Goal: Transaction & Acquisition: Purchase product/service

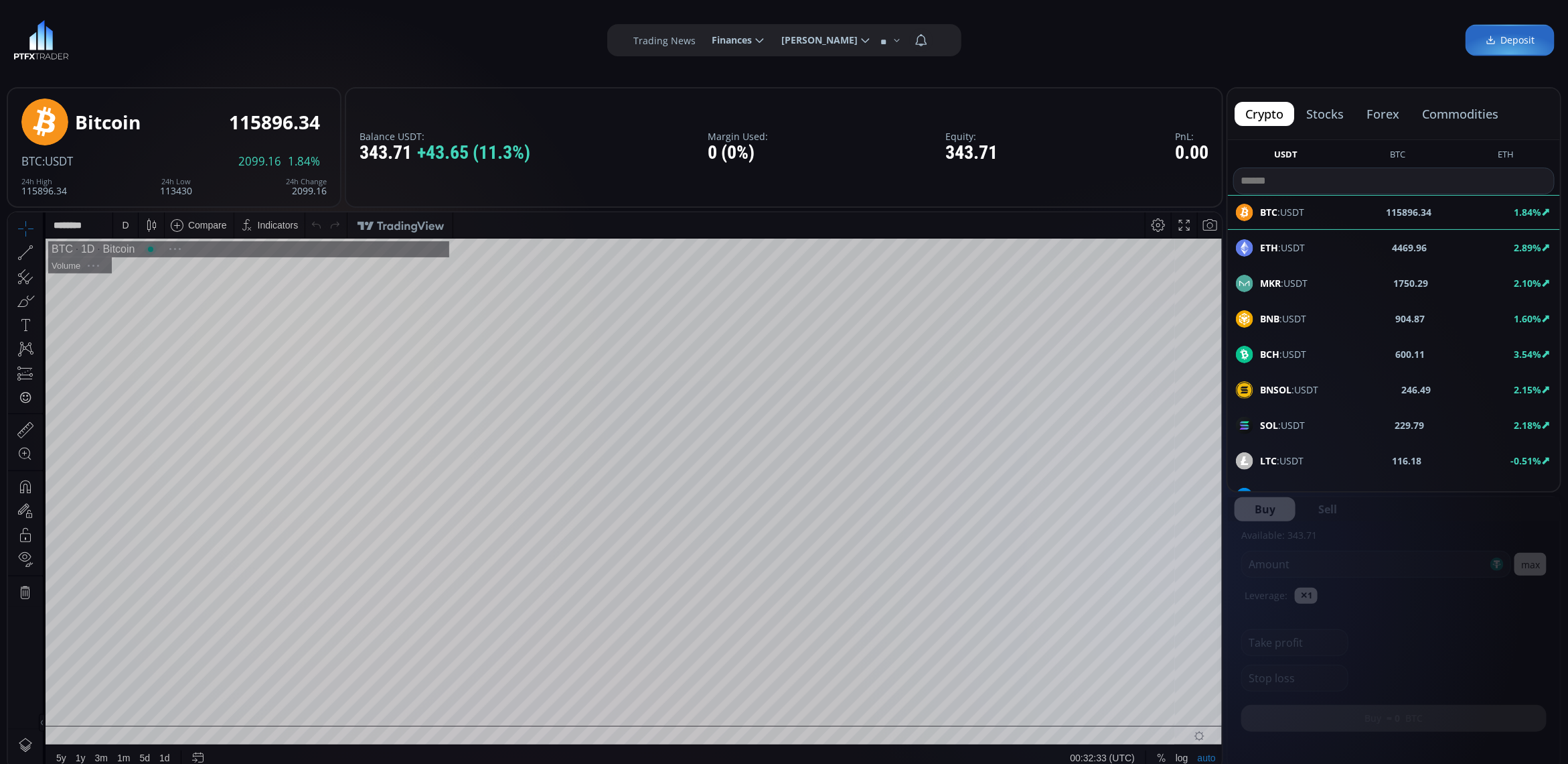
scroll to position [188, 0]
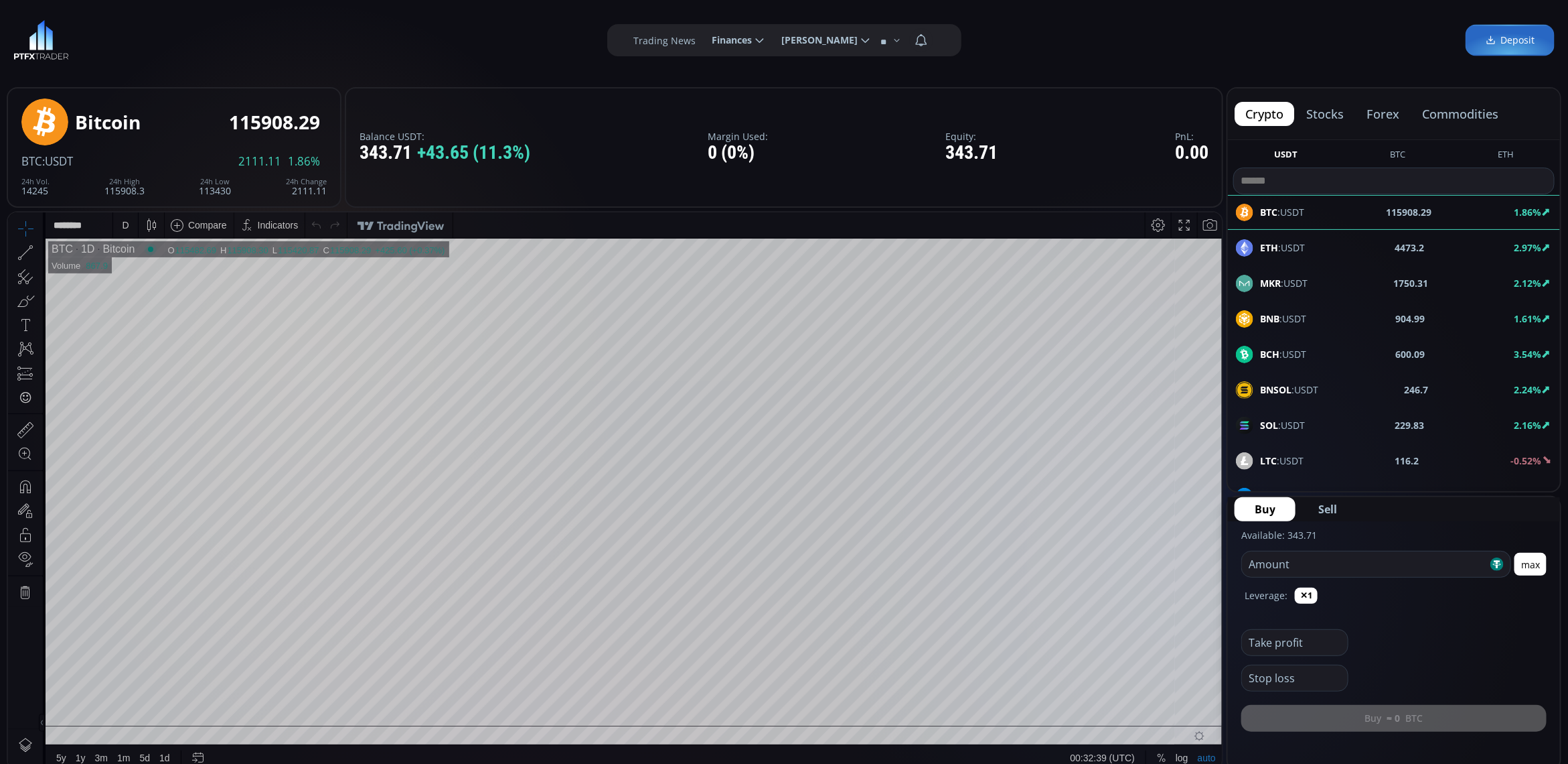
click at [1289, 457] on span "LTC :USDT" at bounding box center [1281, 460] width 43 height 14
click at [130, 219] on div "D" at bounding box center [126, 224] width 12 height 25
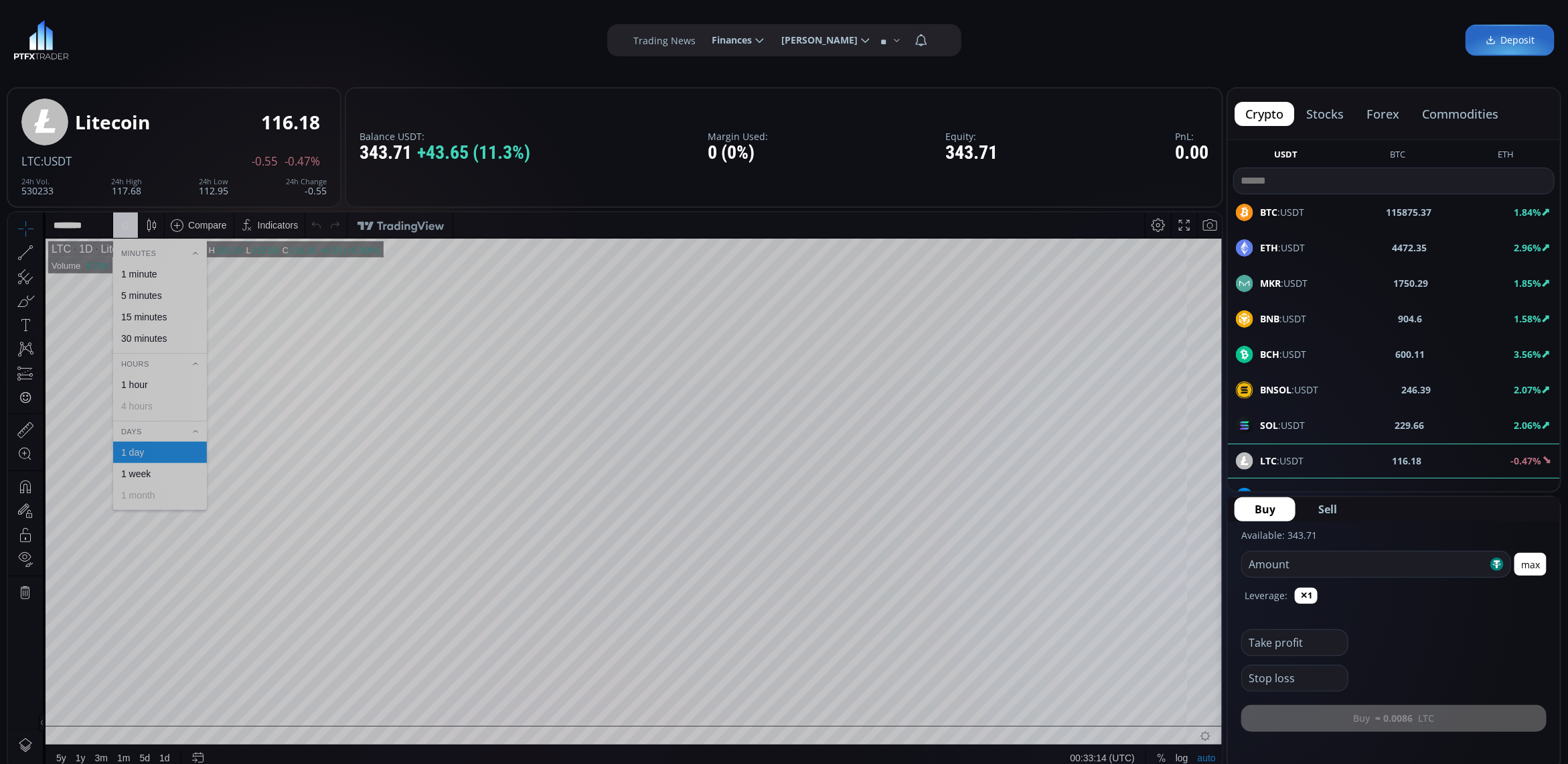
click at [160, 272] on div "1 minute" at bounding box center [159, 272] width 82 height 11
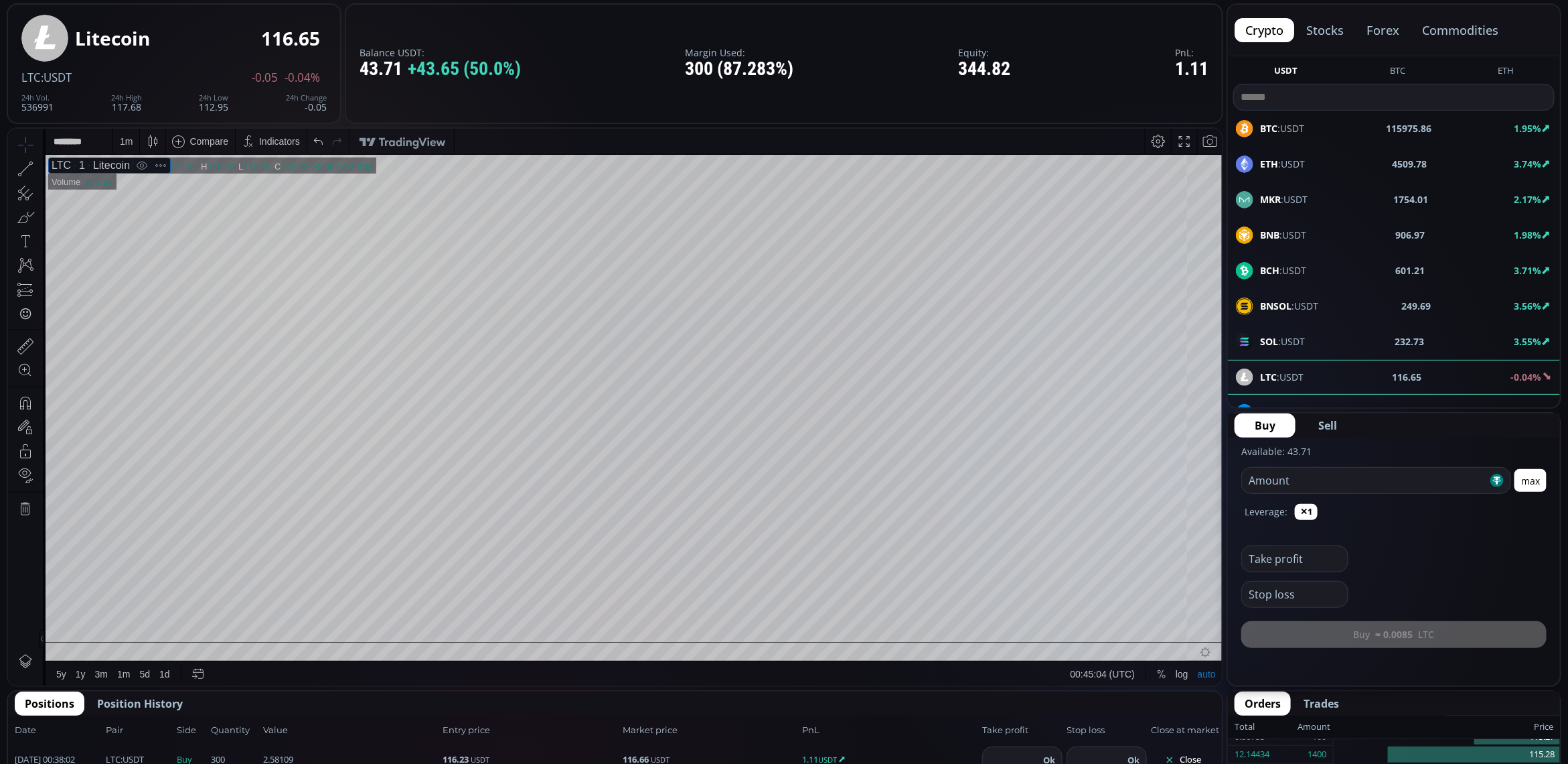
scroll to position [251, 0]
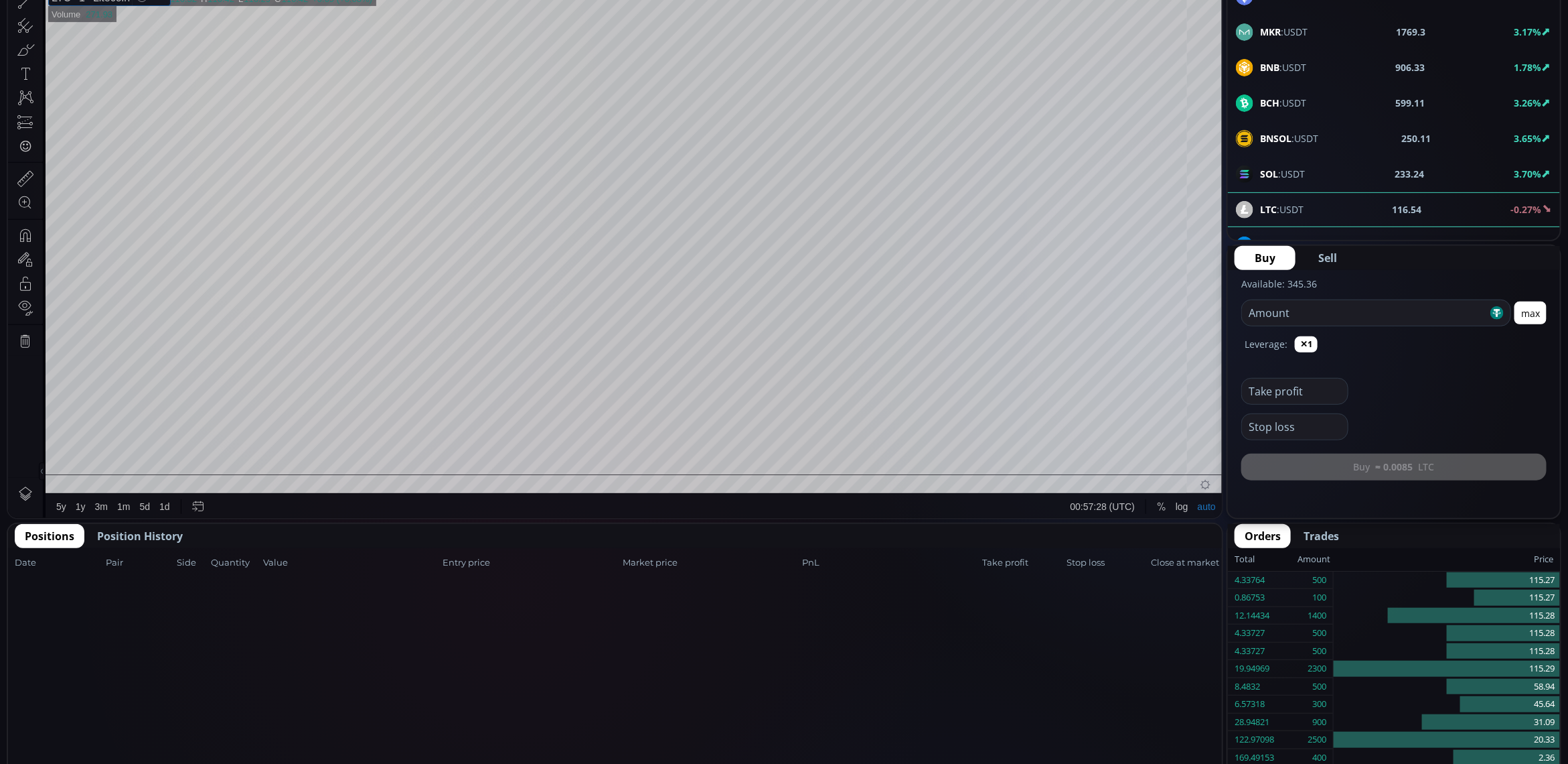
scroll to position [188, 0]
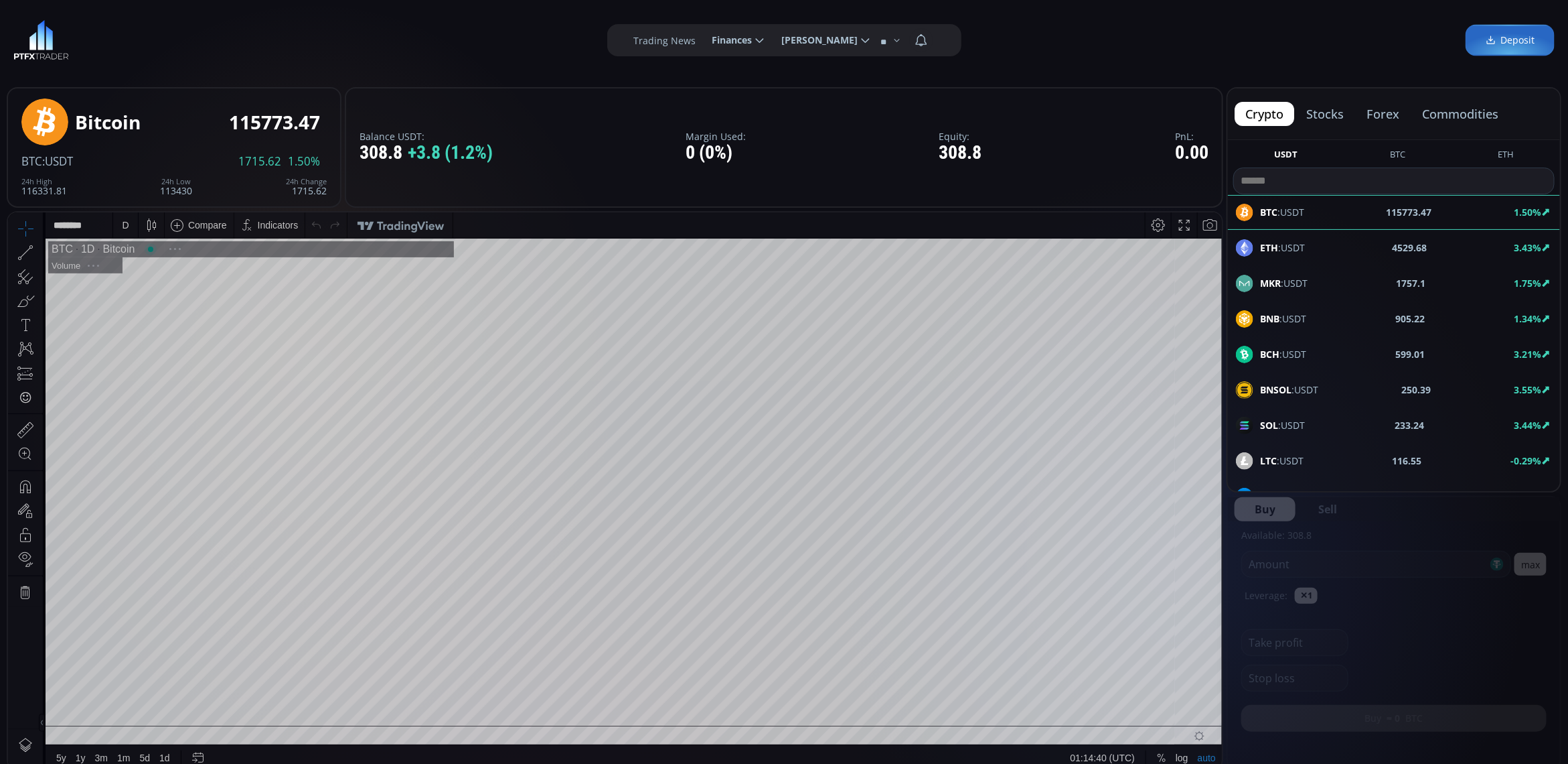
scroll to position [188, 0]
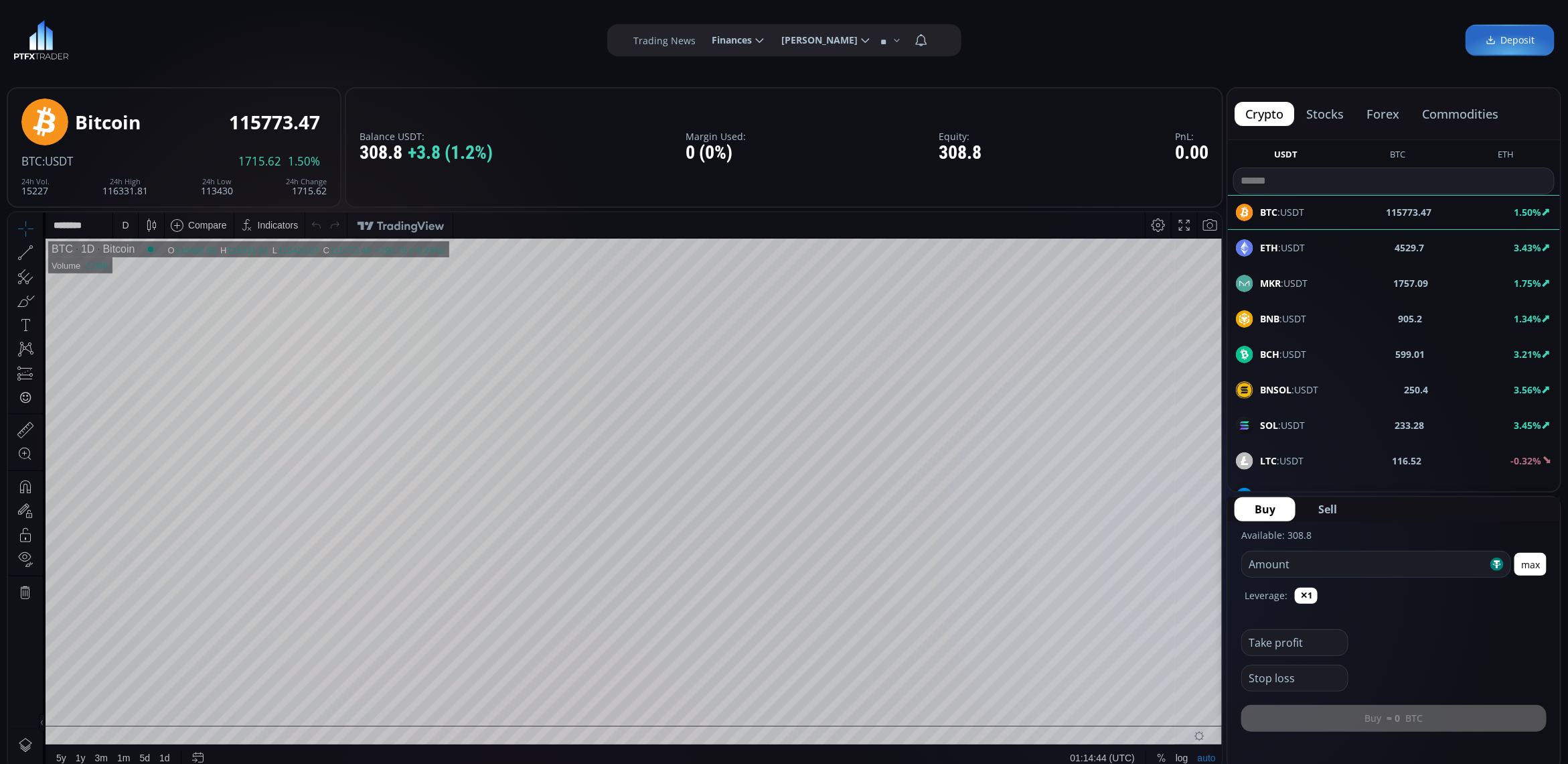
click at [1303, 460] on div "LTC :USDT 116.52 -0.32%" at bounding box center [1393, 461] width 316 height 17
click at [1539, 559] on button "max" at bounding box center [1530, 564] width 32 height 23
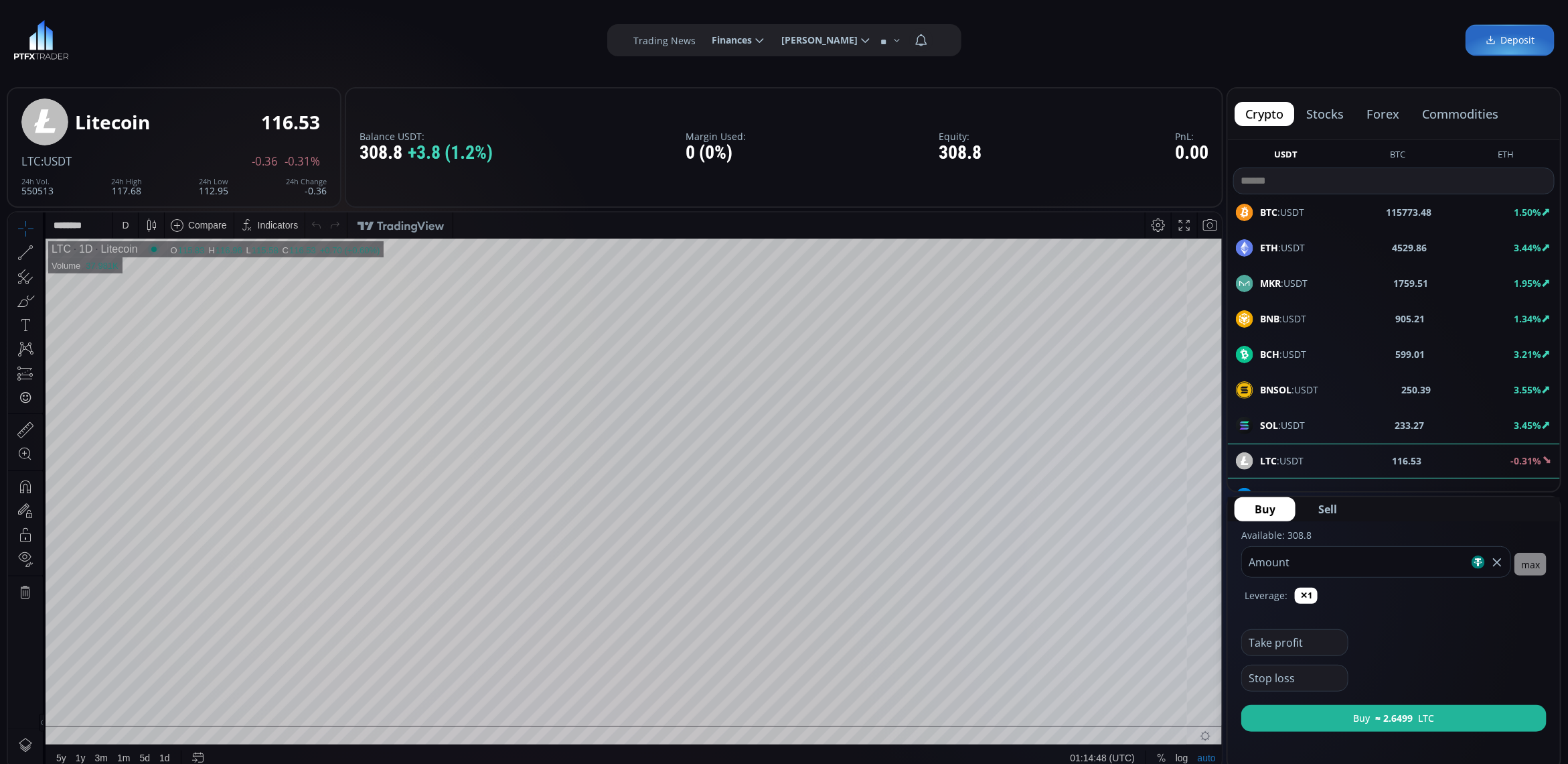
click at [1323, 564] on input "*****" at bounding box center [1355, 561] width 227 height 30
type input "***"
click at [1383, 707] on button "Buy ≈ 2.6433 LTC" at bounding box center [1394, 718] width 305 height 27
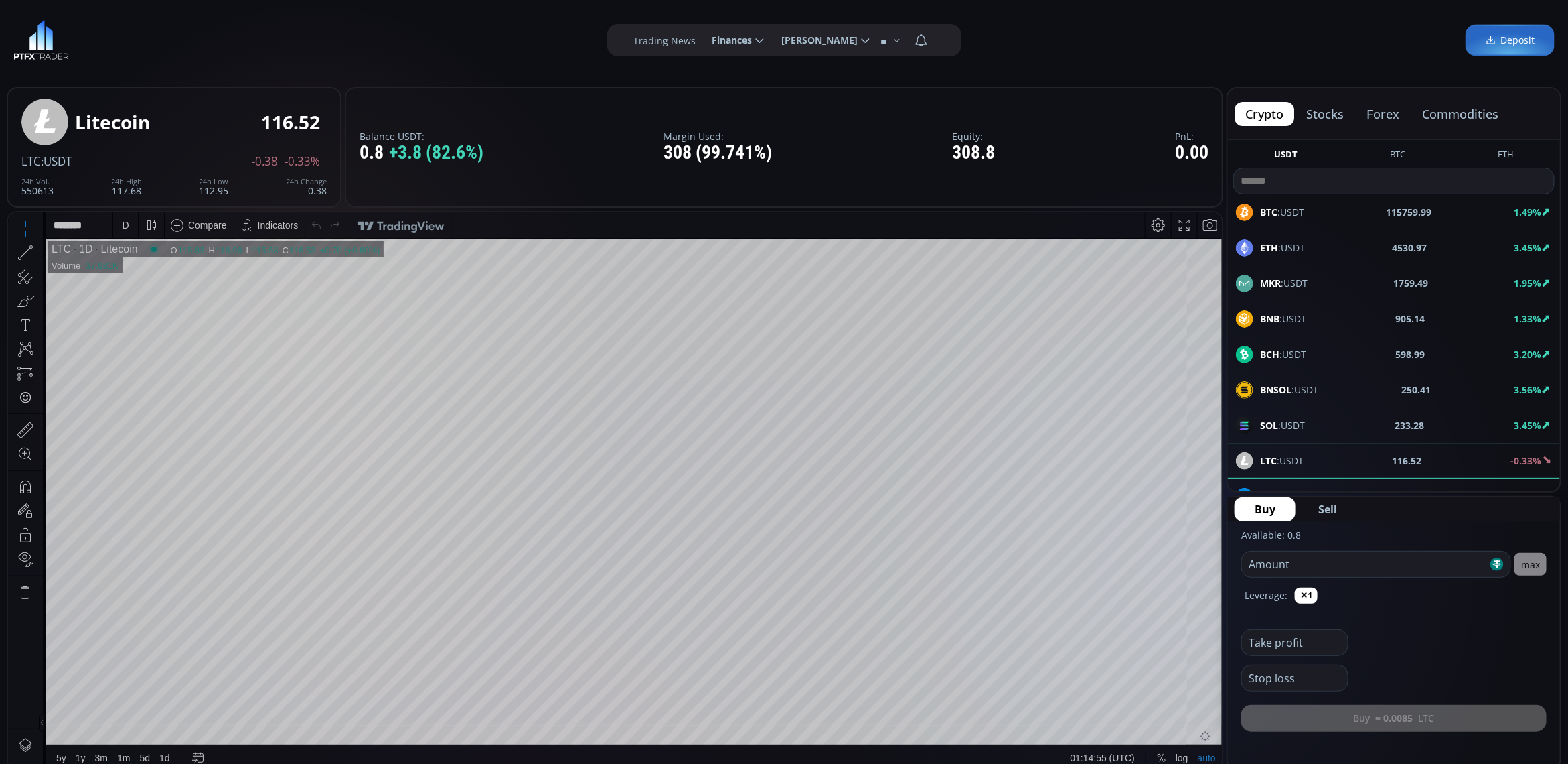
scroll to position [167, 0]
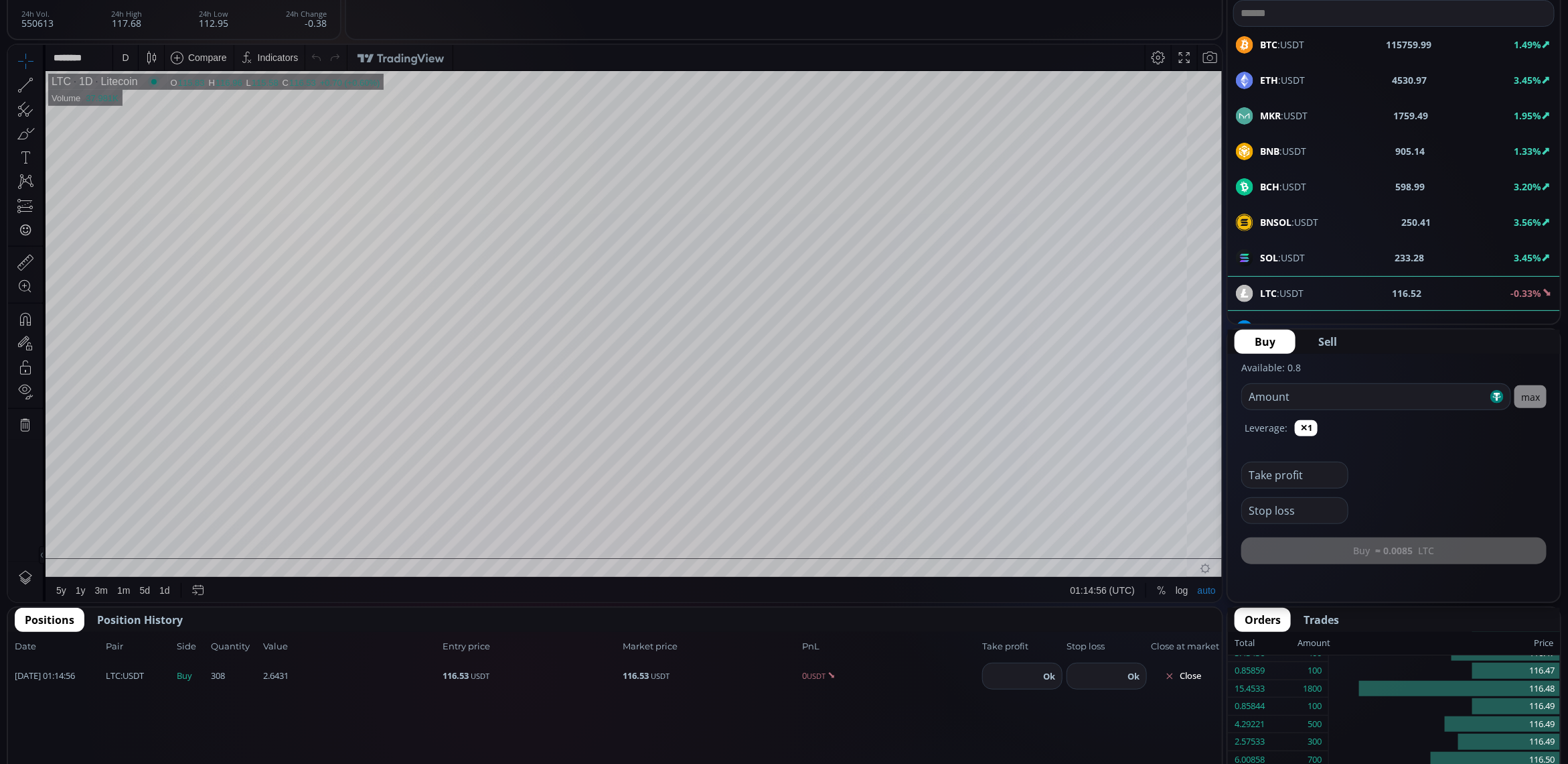
click at [1191, 672] on button "Close" at bounding box center [1183, 676] width 65 height 21
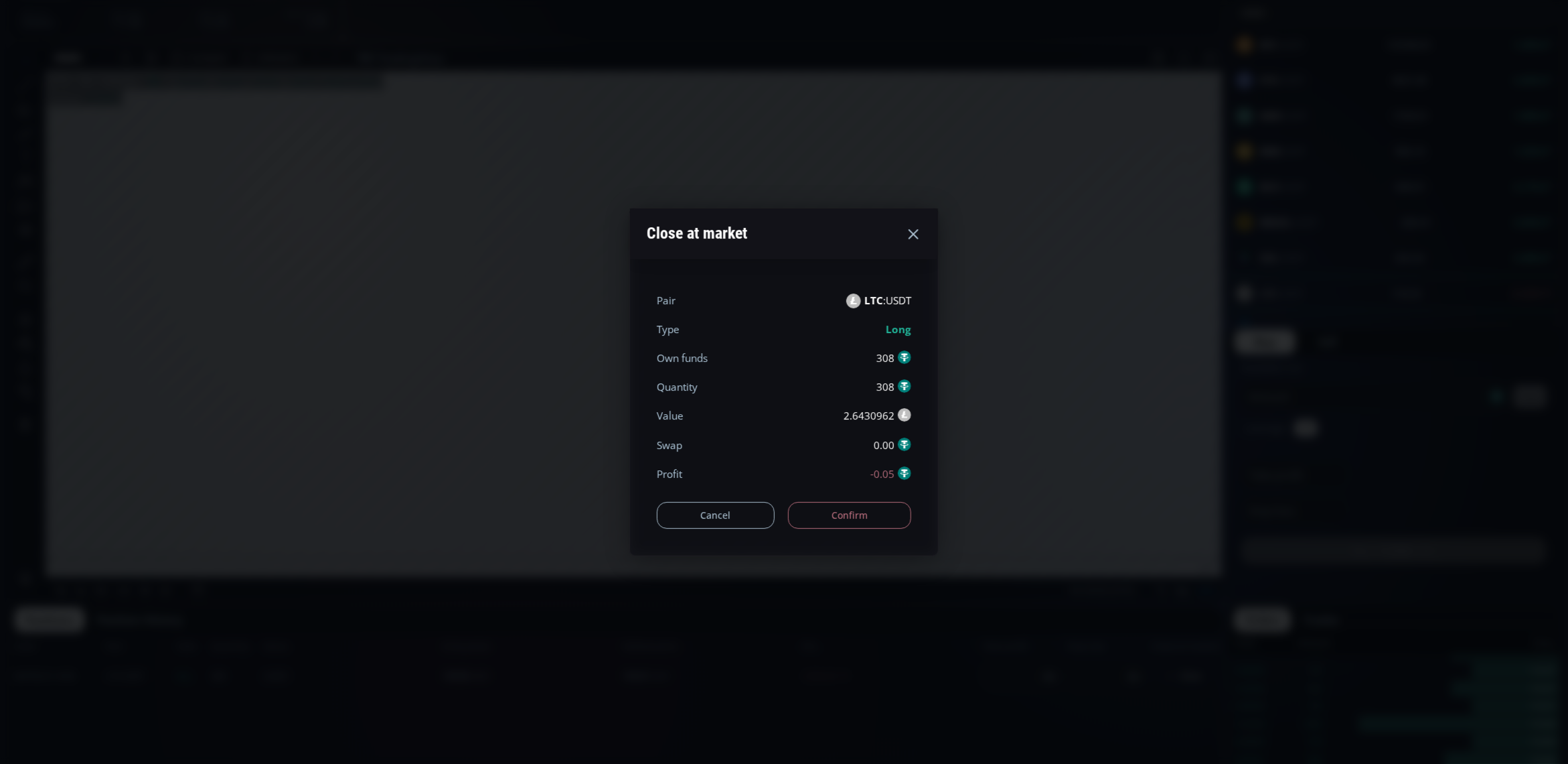
click at [839, 520] on button "Confirm" at bounding box center [850, 515] width 124 height 27
